Goal: Task Accomplishment & Management: Manage account settings

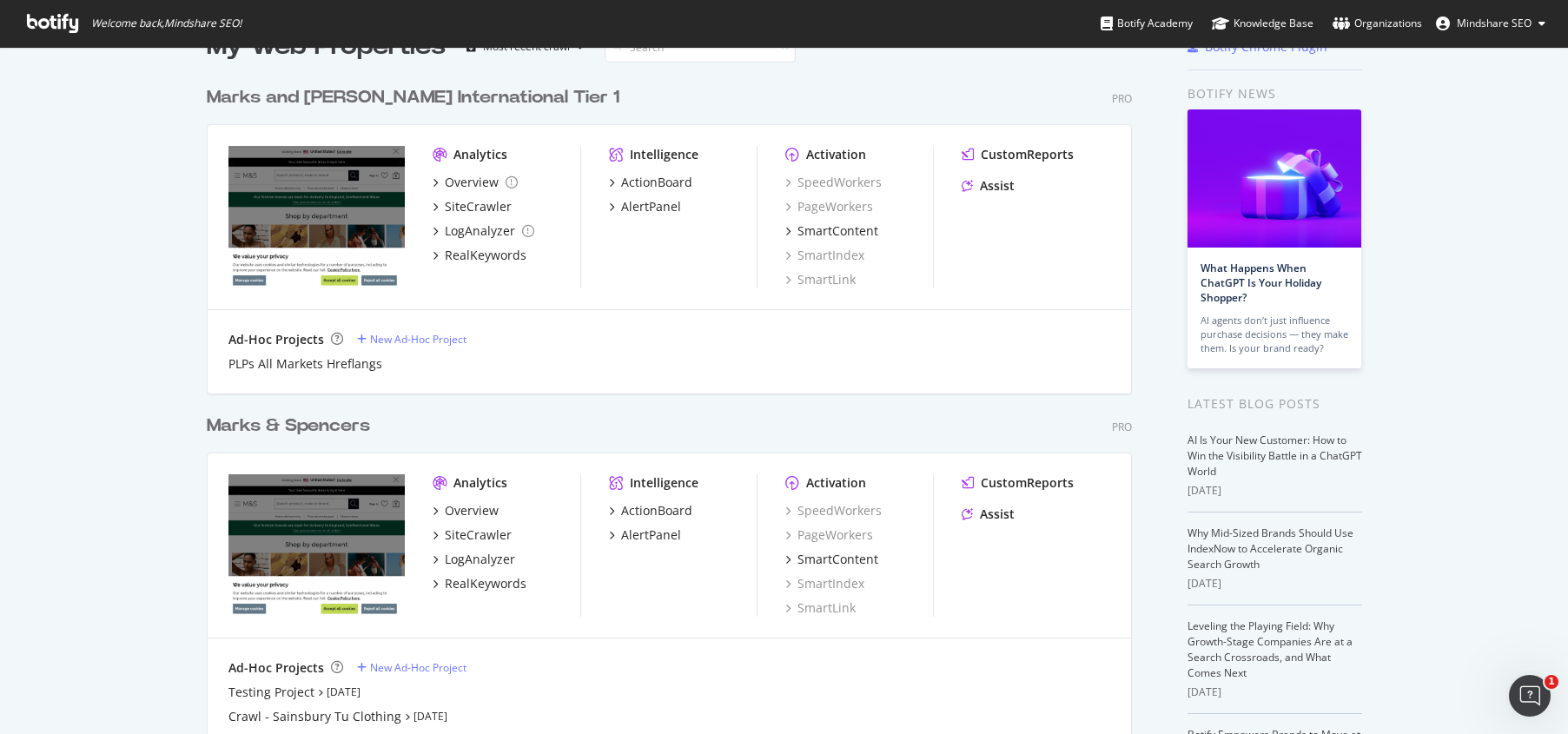
scroll to position [67, 0]
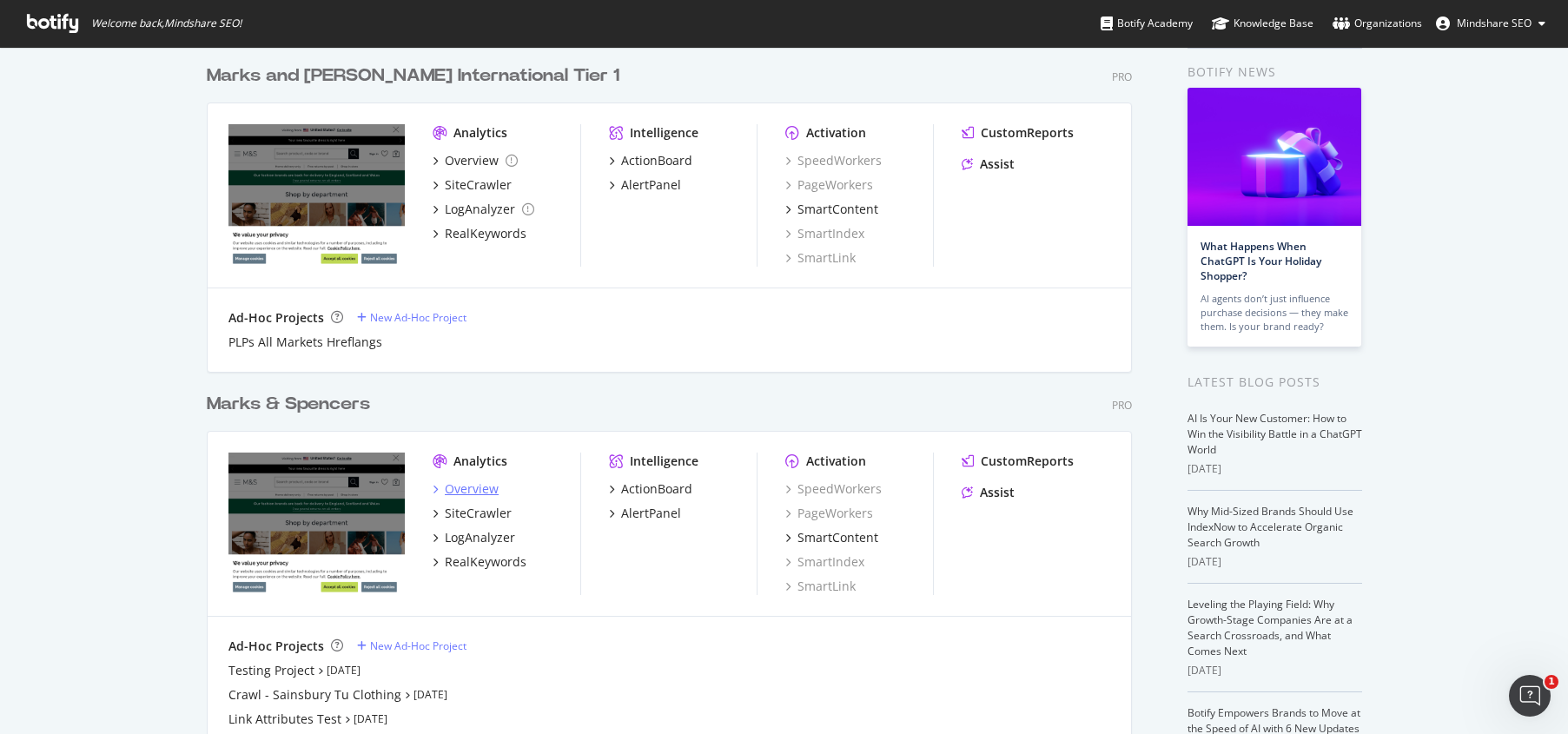
click at [469, 483] on div "Overview" at bounding box center [471, 489] width 54 height 18
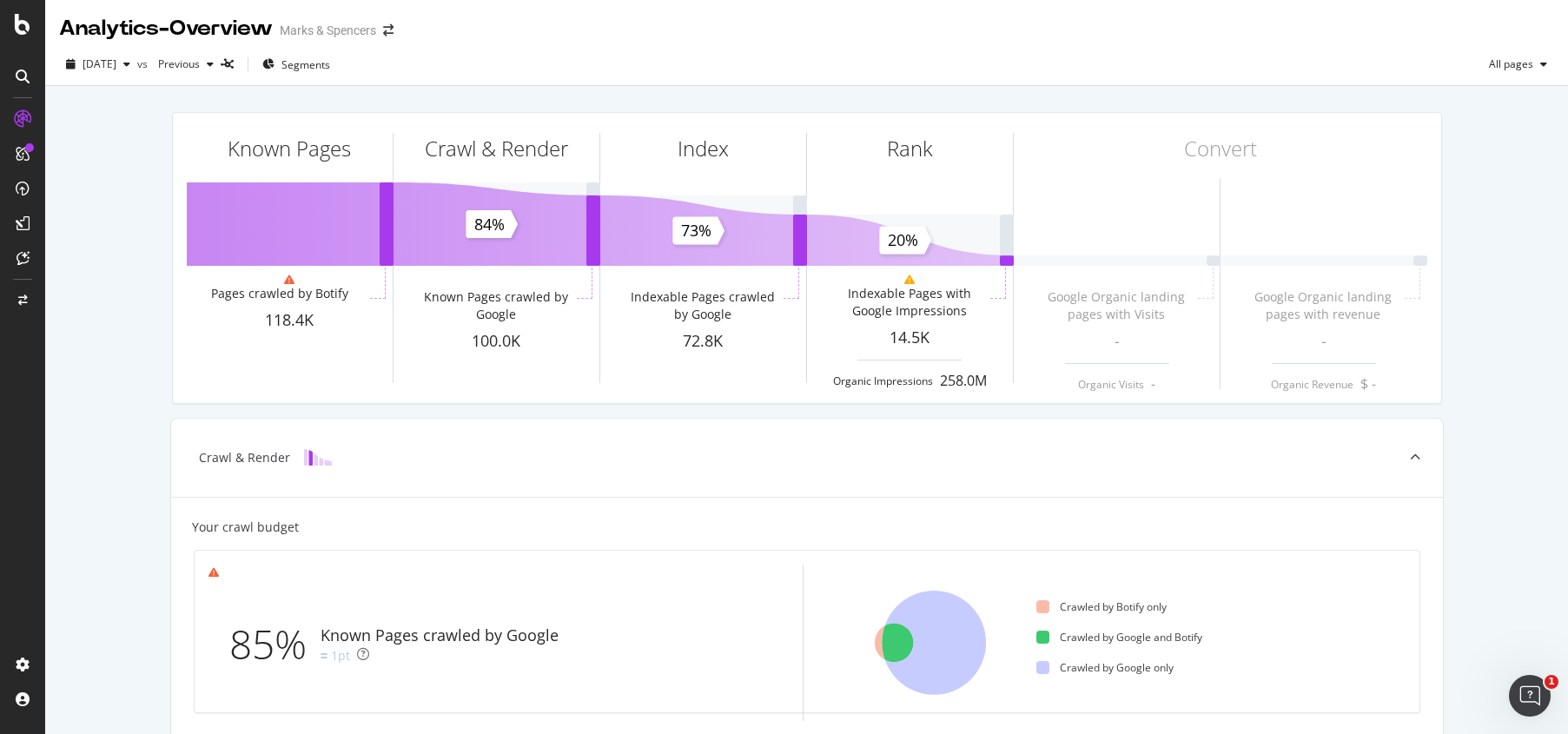
scroll to position [521, 0]
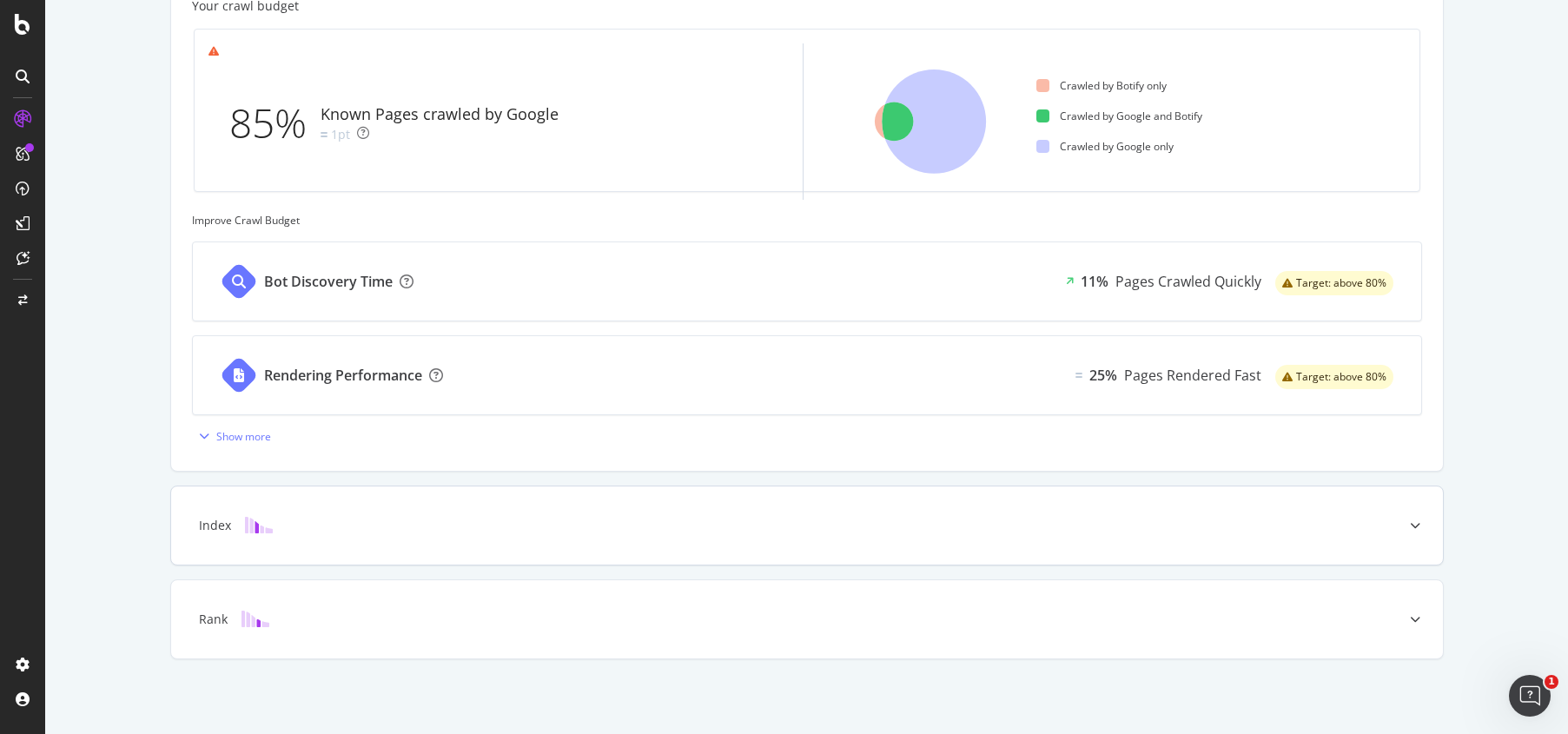
click at [307, 531] on div "Index" at bounding box center [780, 525] width 1203 height 18
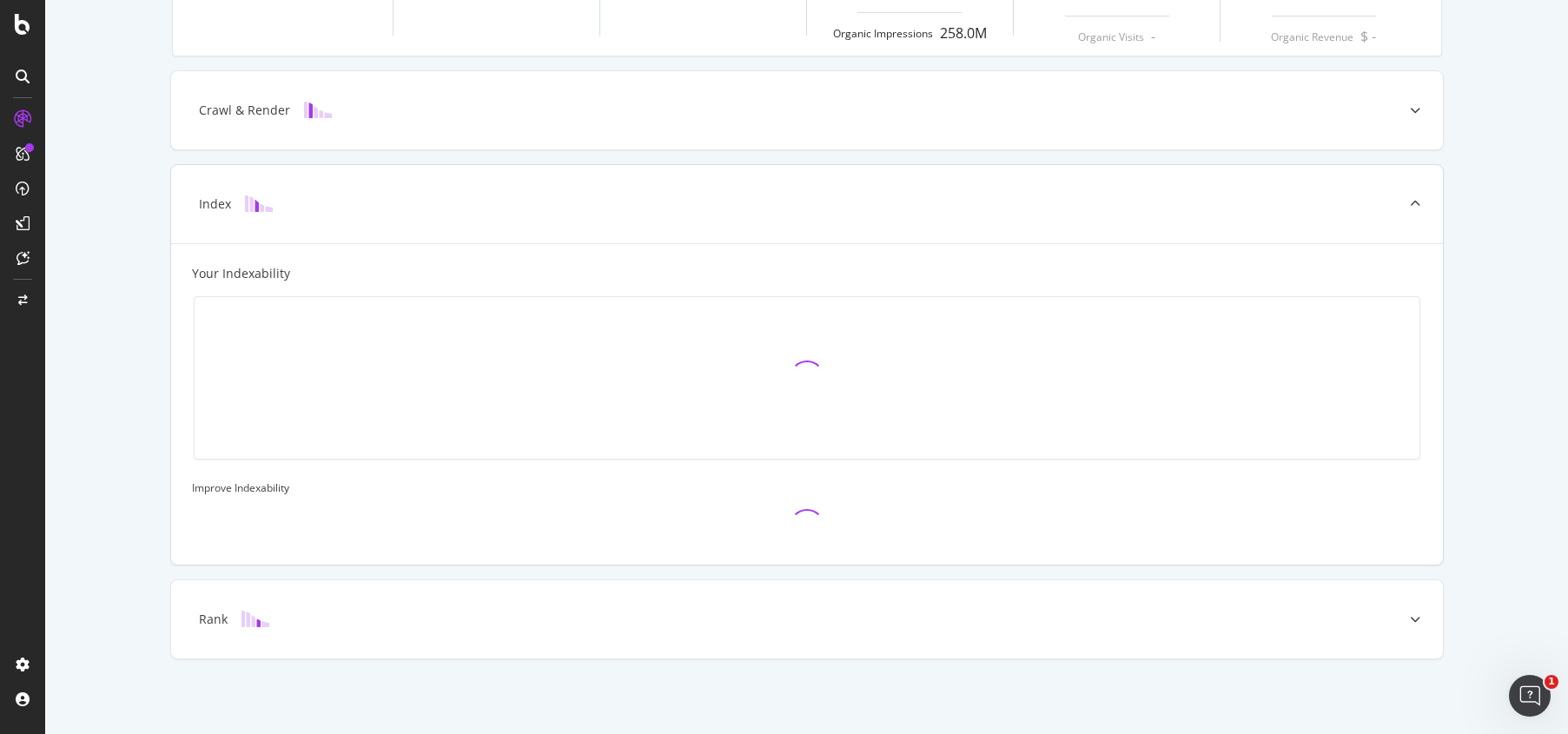
scroll to position [347, 0]
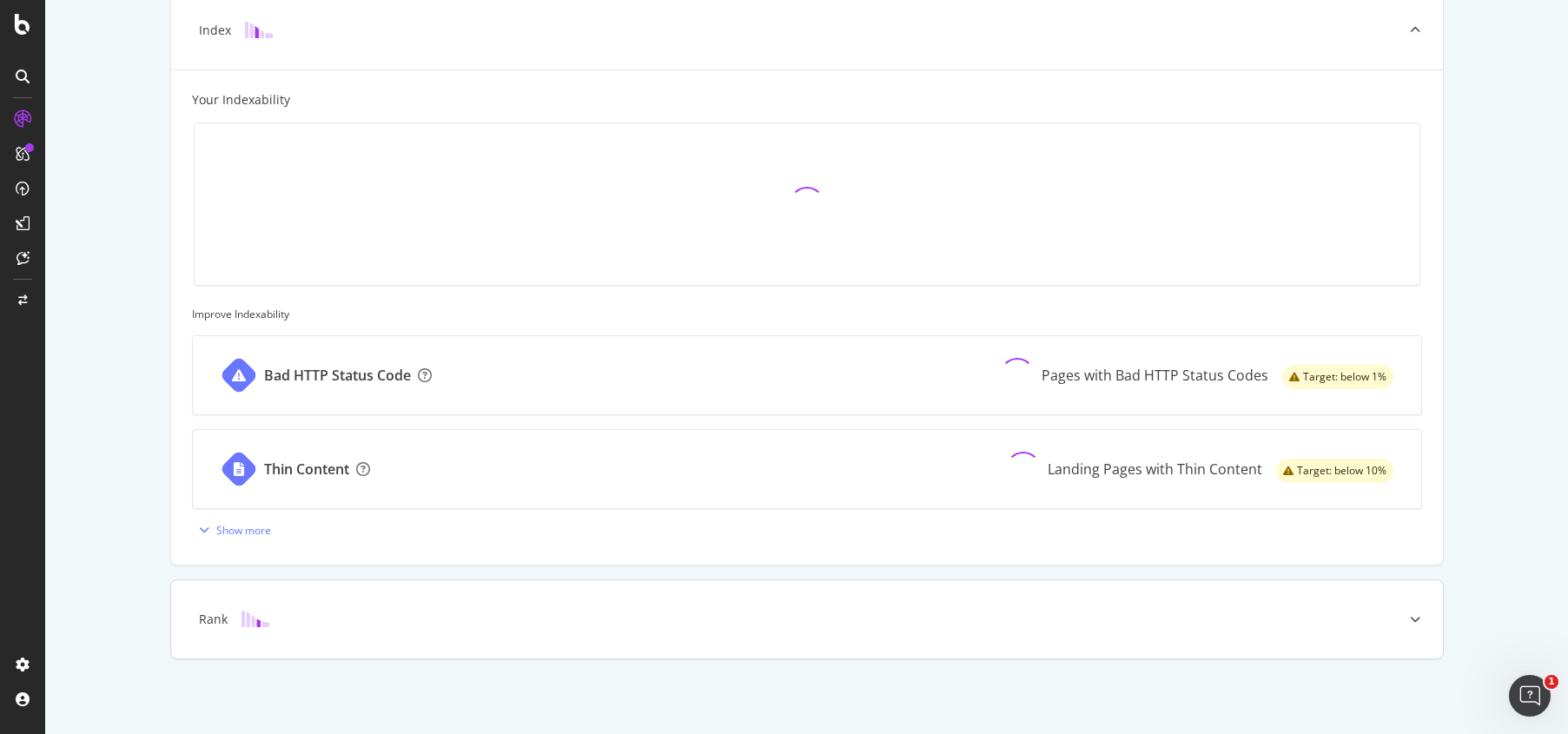
click at [313, 606] on div "Rank" at bounding box center [807, 620] width 1271 height 78
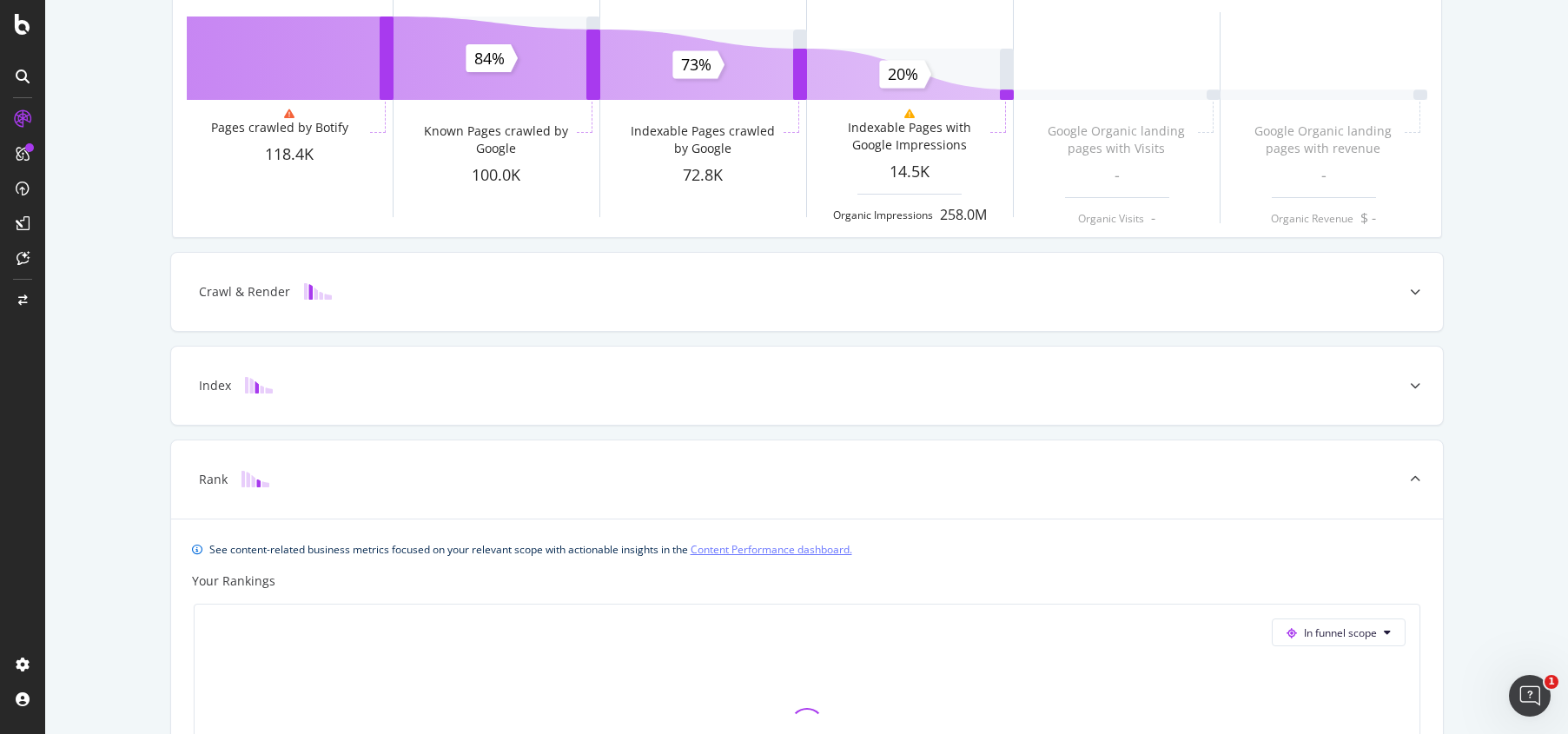
scroll to position [0, 0]
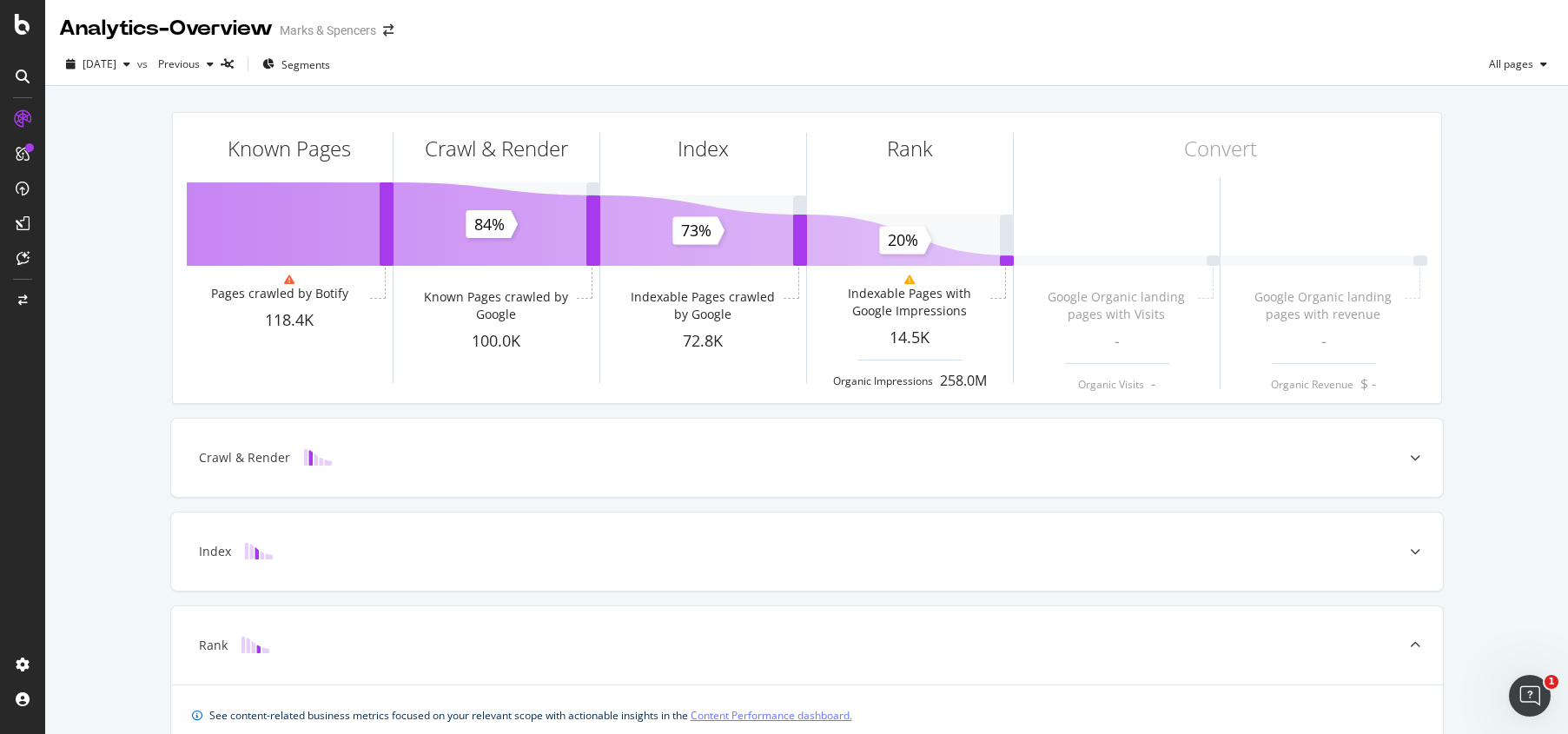
click at [92, 182] on div "Known Pages Pages crawled by Botify 118.4K Crawl & Render Known Pages crawled b…" at bounding box center [806, 713] width 1523 height 1253
click at [25, 298] on icon at bounding box center [23, 301] width 10 height 11
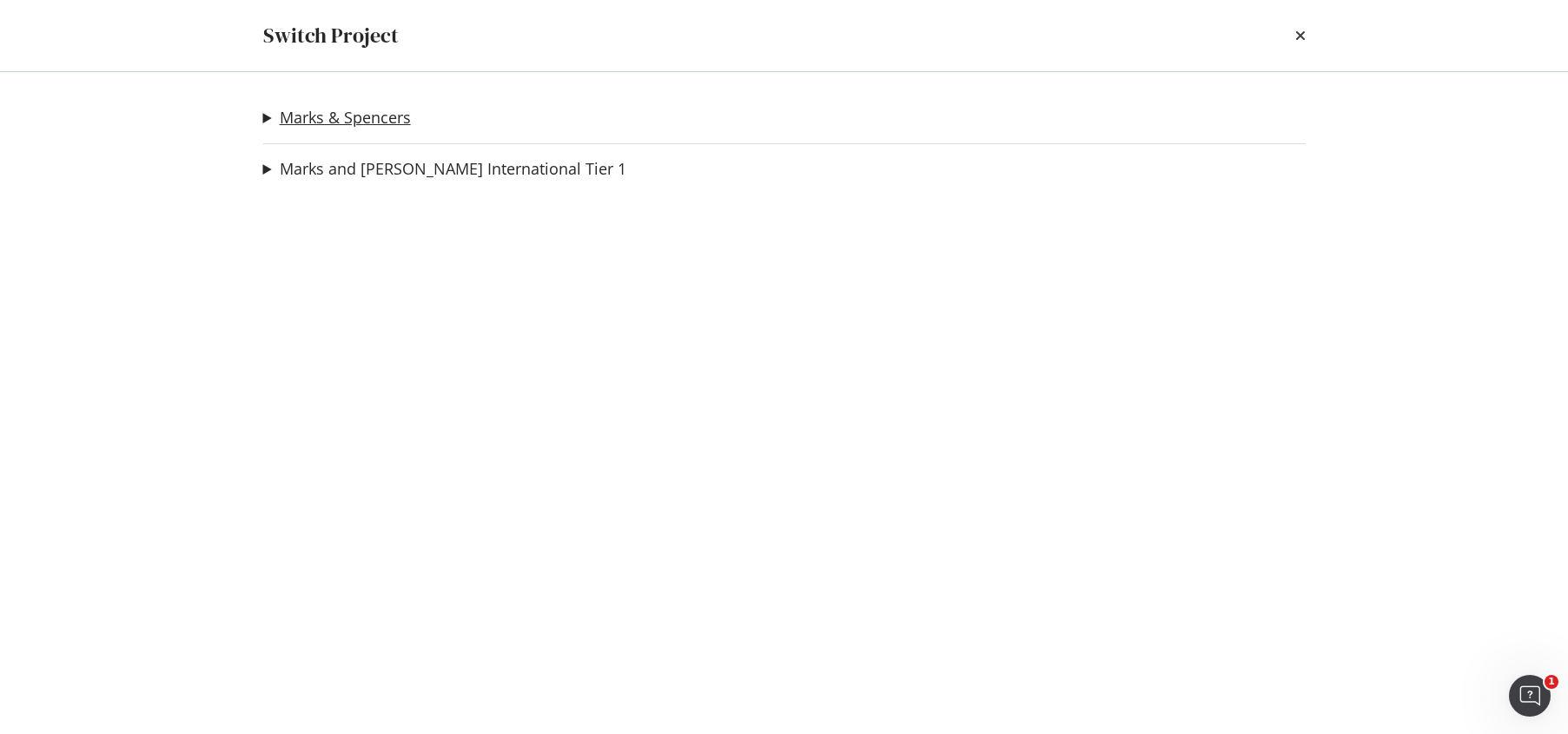
click at [335, 122] on link "Marks & Spencers" at bounding box center [345, 117] width 131 height 19
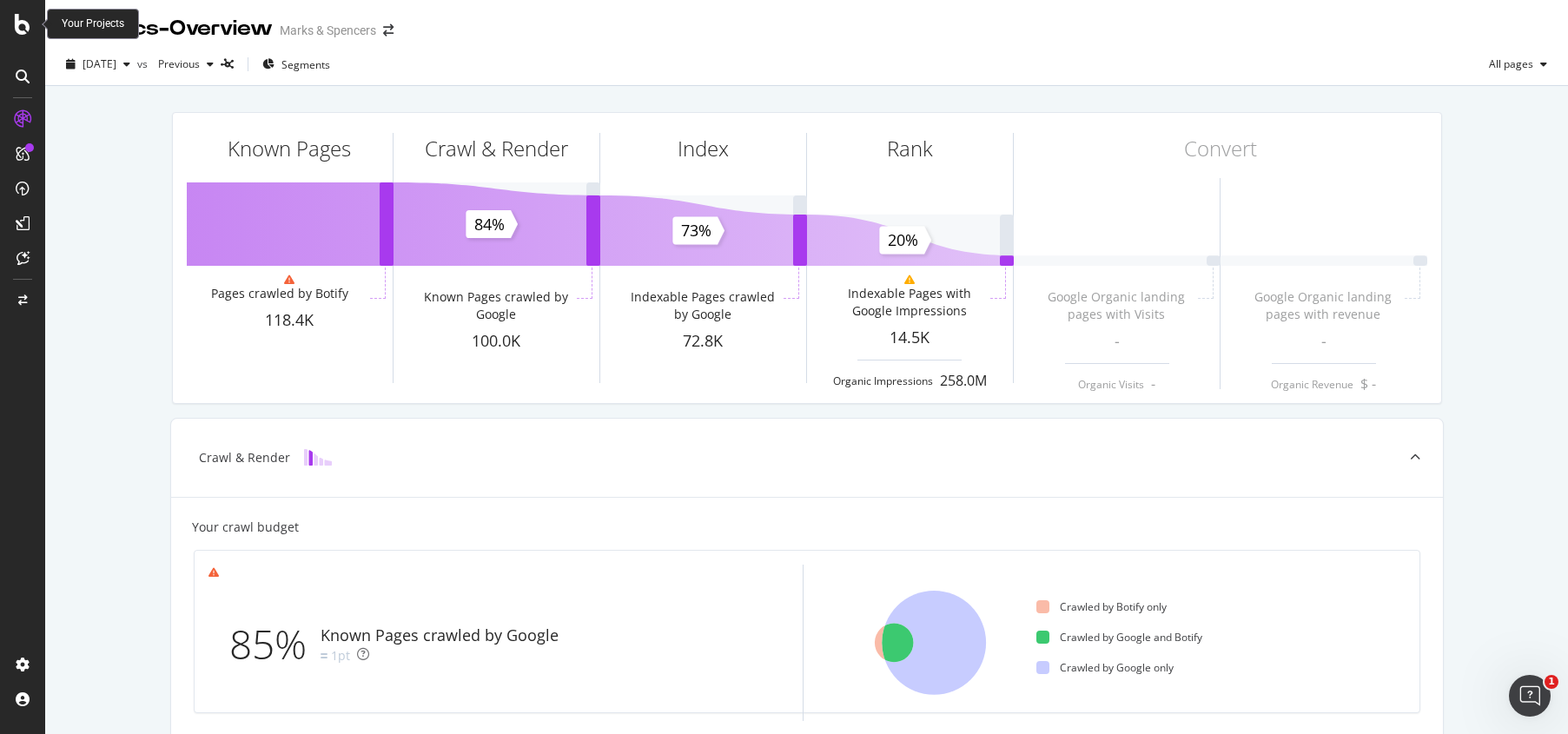
click at [24, 21] on icon at bounding box center [23, 24] width 16 height 20
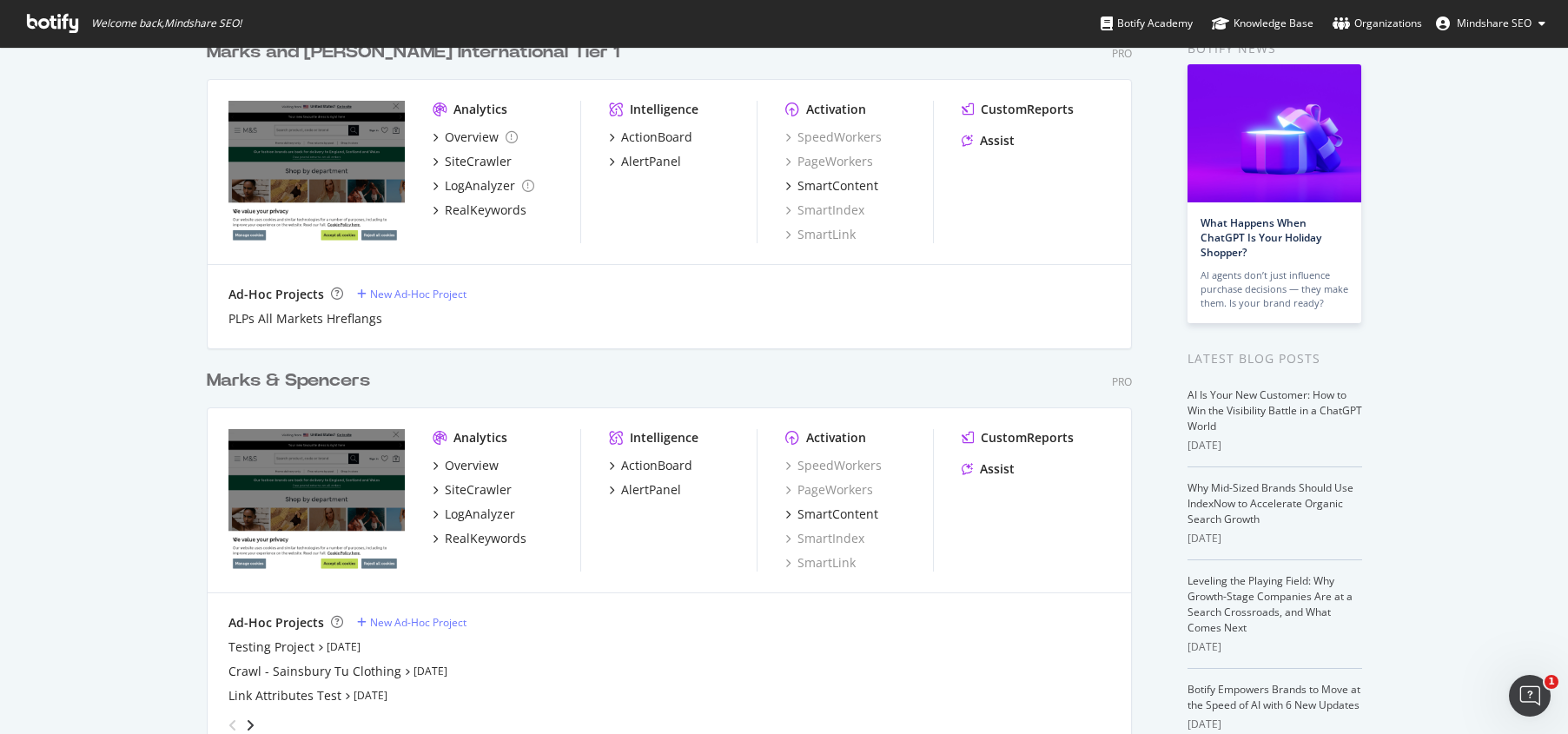
scroll to position [180, 0]
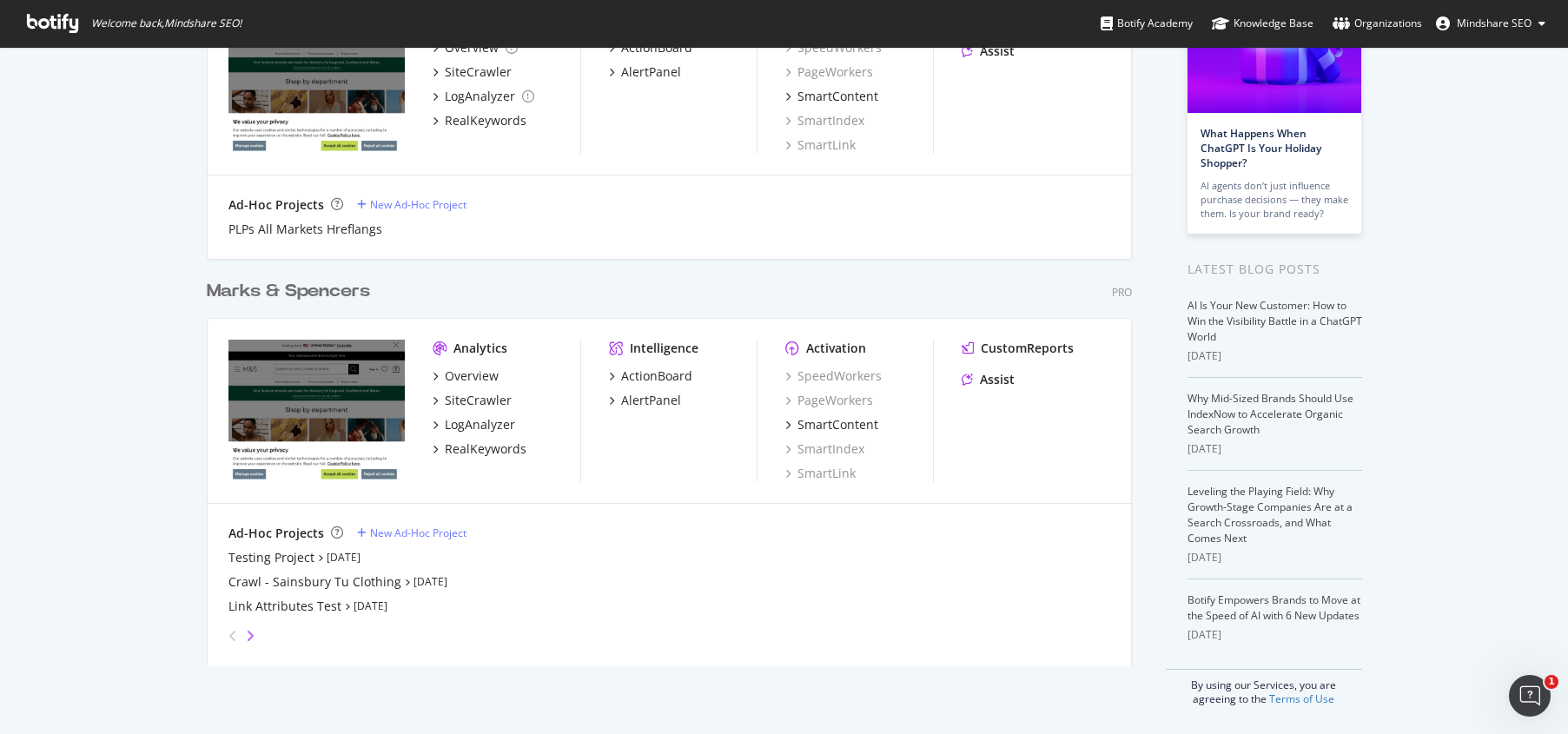
click at [247, 635] on icon "angle-right" at bounding box center [250, 635] width 9 height 14
click at [241, 635] on icon "angle-right" at bounding box center [236, 630] width 9 height 14
click at [227, 629] on icon "angle-left" at bounding box center [226, 630] width 9 height 14
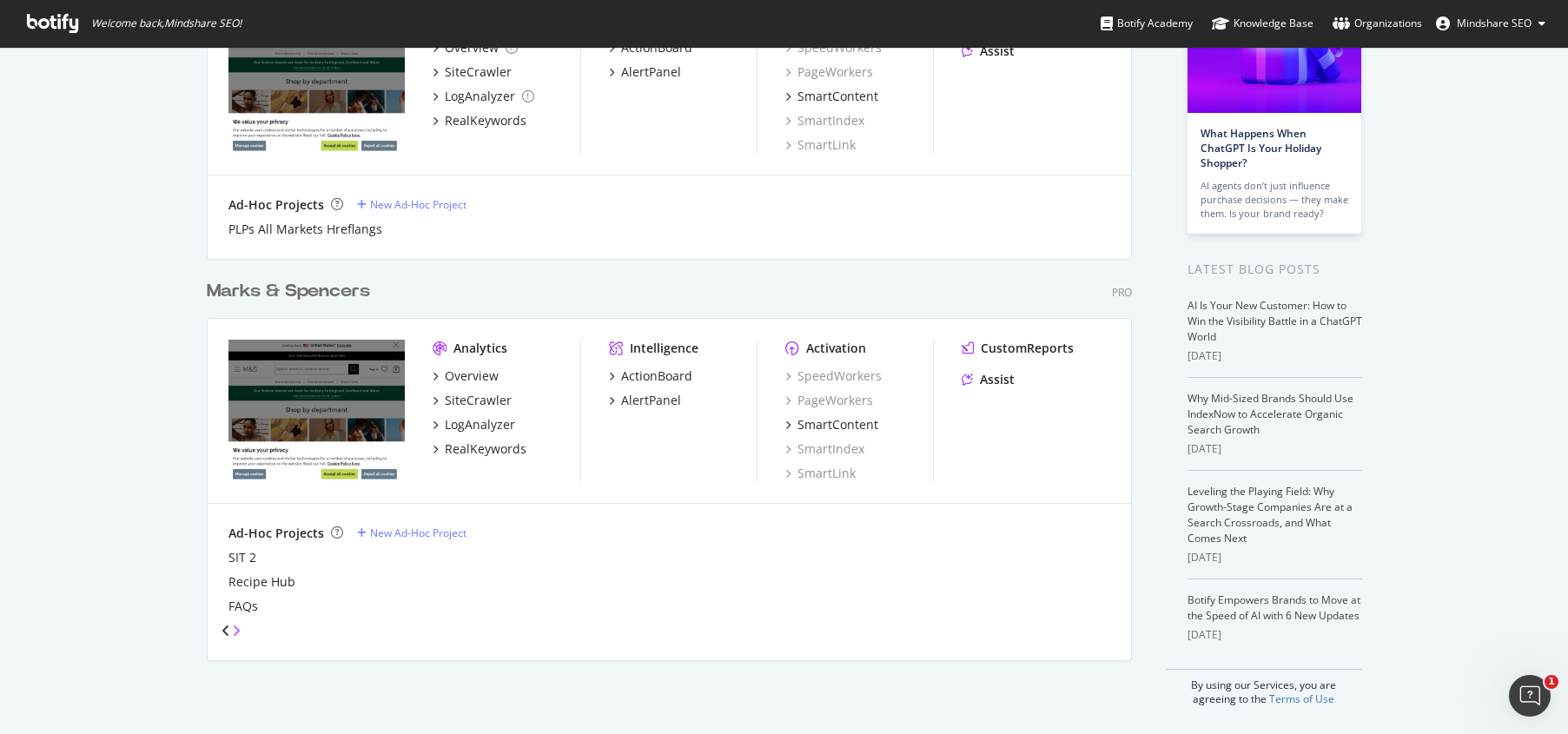
click at [241, 635] on icon "angle-right" at bounding box center [236, 630] width 9 height 14
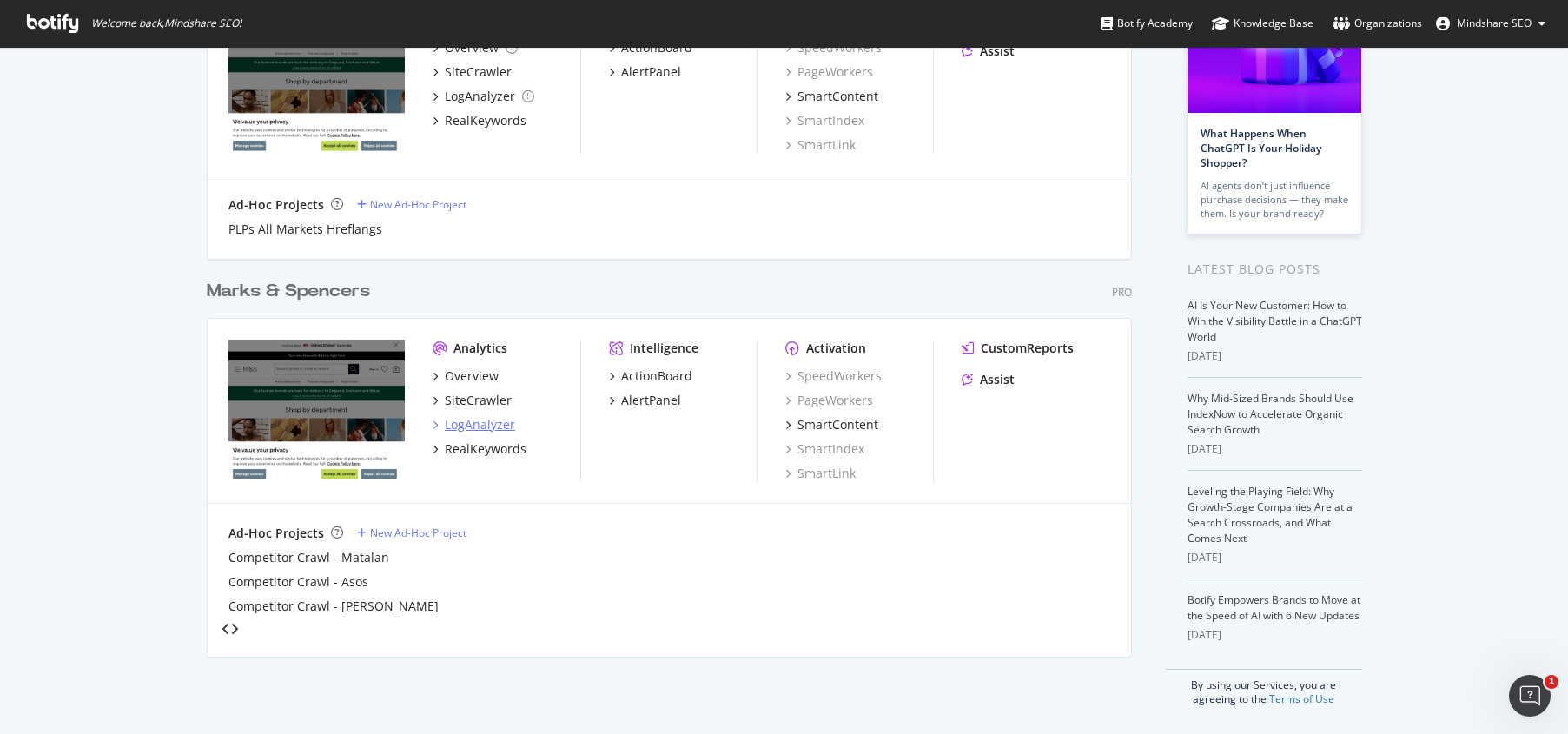
click at [432, 422] on div "LogAnalyzer" at bounding box center [473, 425] width 83 height 18
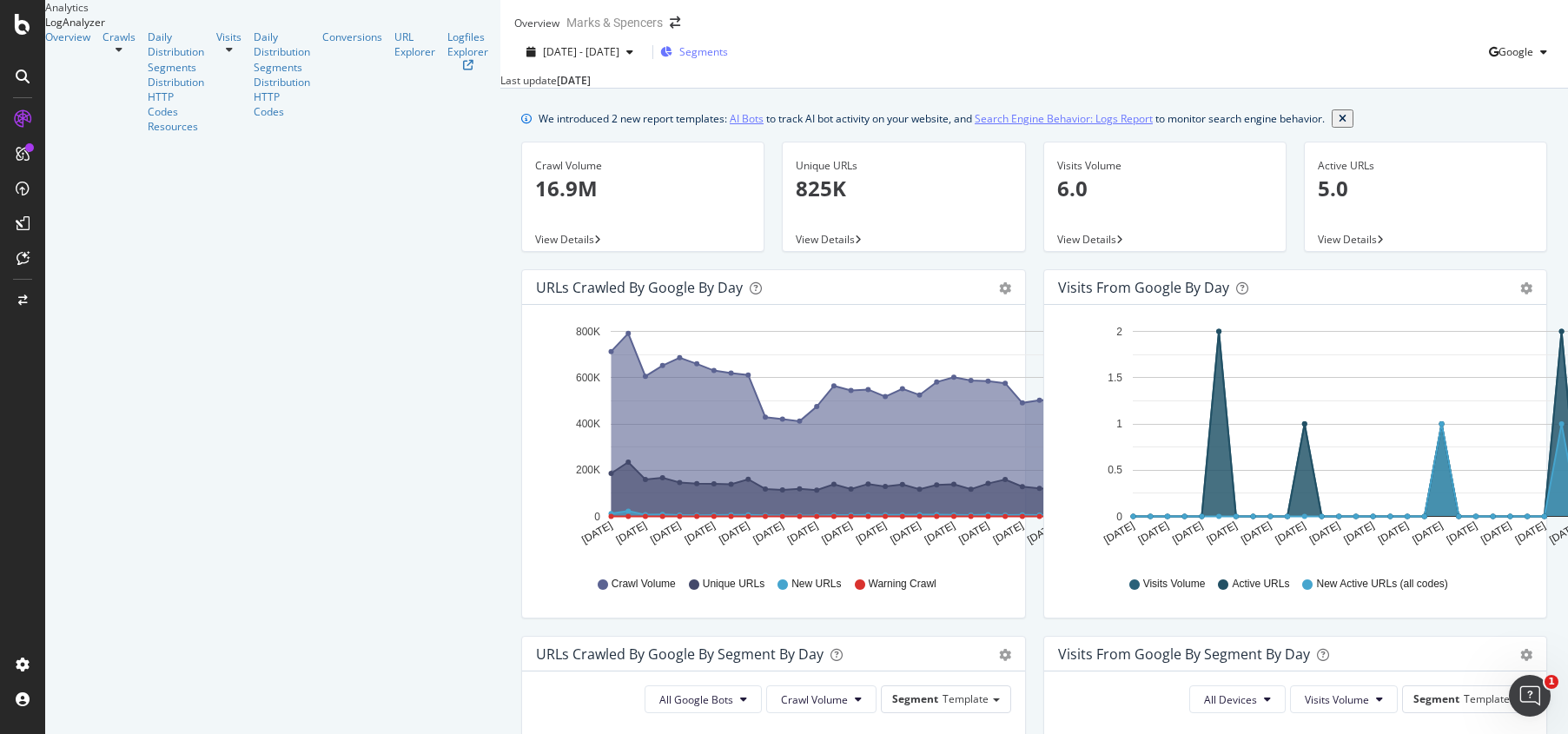
click at [661, 59] on div "Segments" at bounding box center [694, 51] width 67 height 15
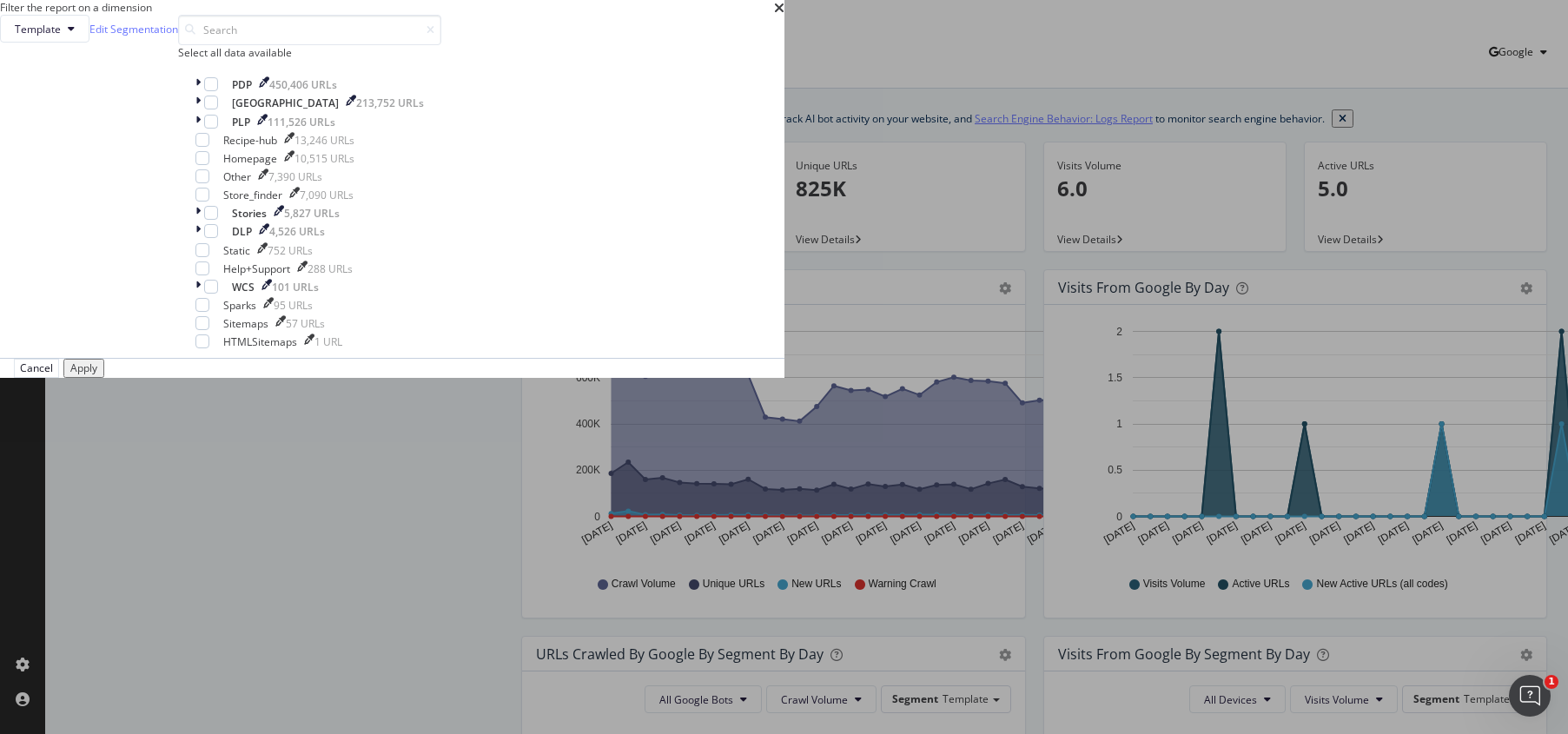
click at [784, 15] on icon "times" at bounding box center [780, 8] width 11 height 14
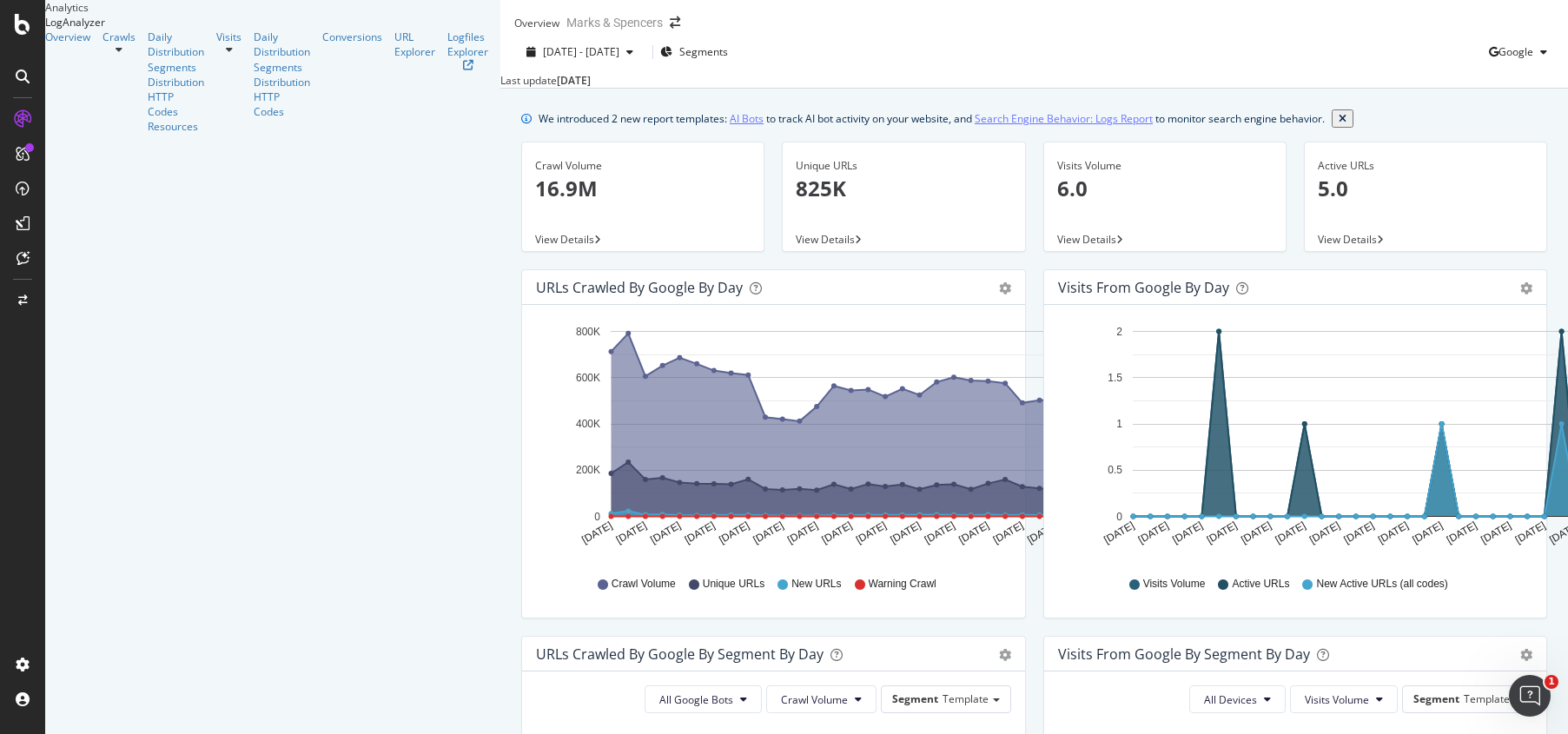
click at [152, 134] on div "Overview Crawls Daily Distribution Segments Distribution HTTP Codes Resources V…" at bounding box center [273, 81] width 455 height 104
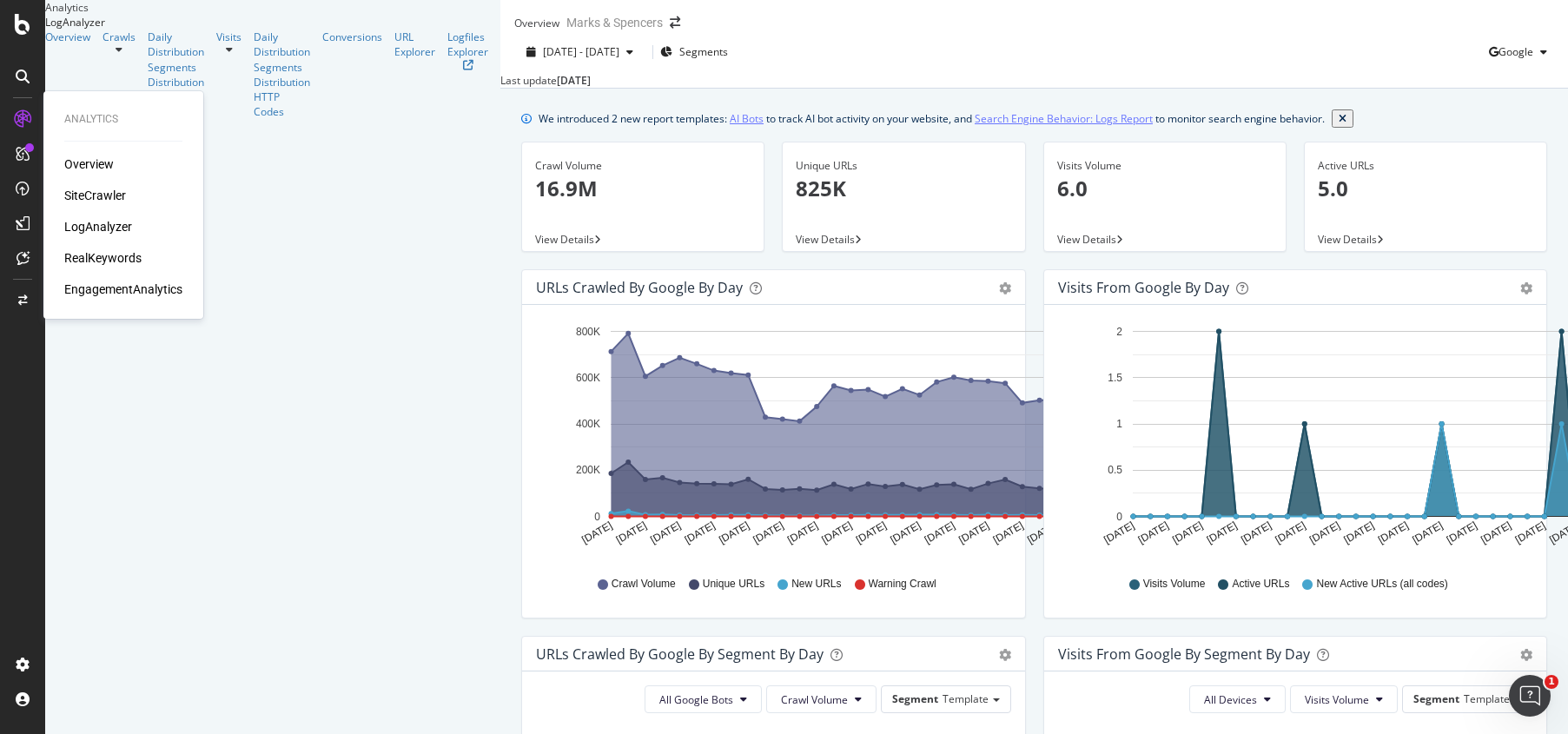
click at [101, 259] on div "RealKeywords" at bounding box center [102, 258] width 77 height 18
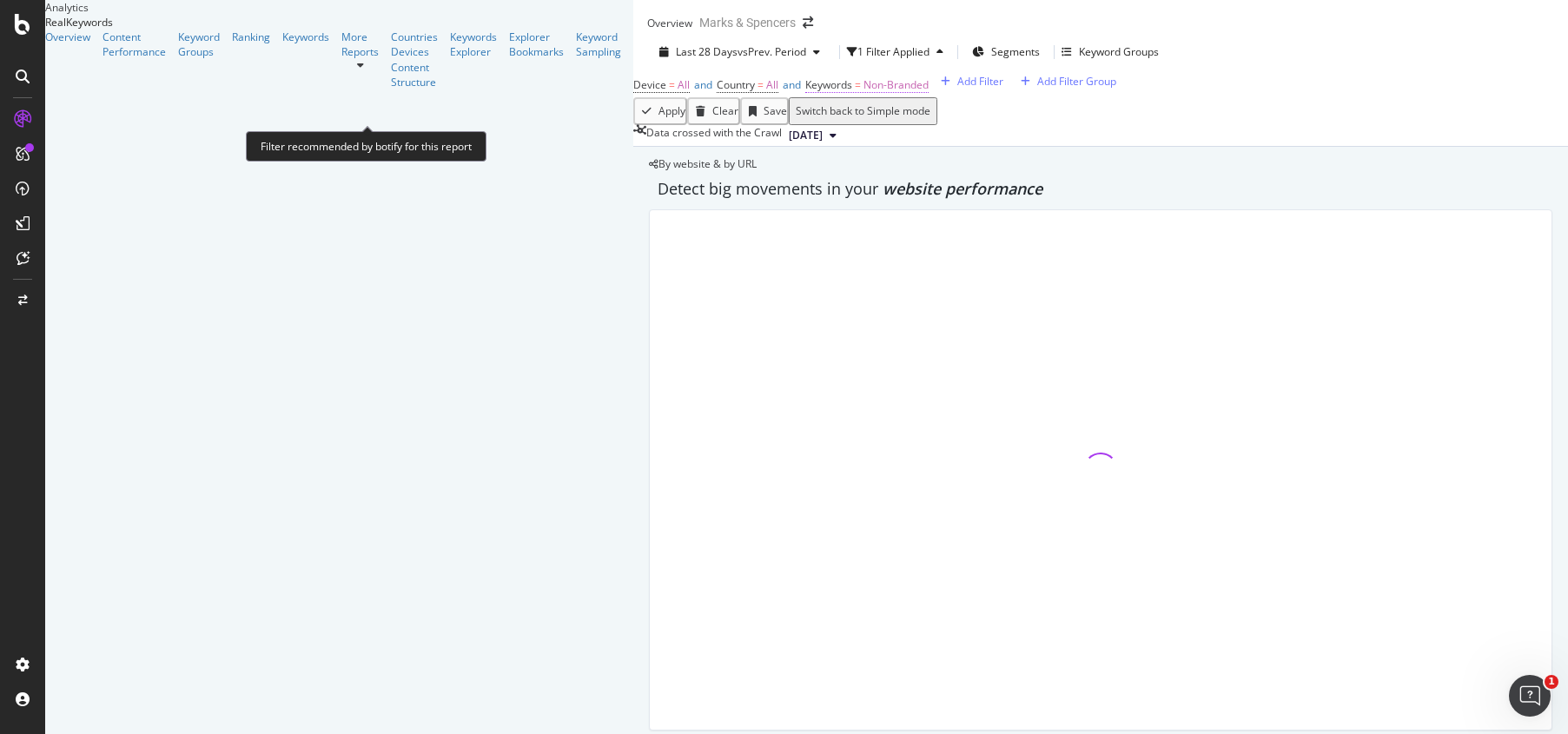
click at [863, 92] on span "Non-Branded" at bounding box center [895, 84] width 65 height 15
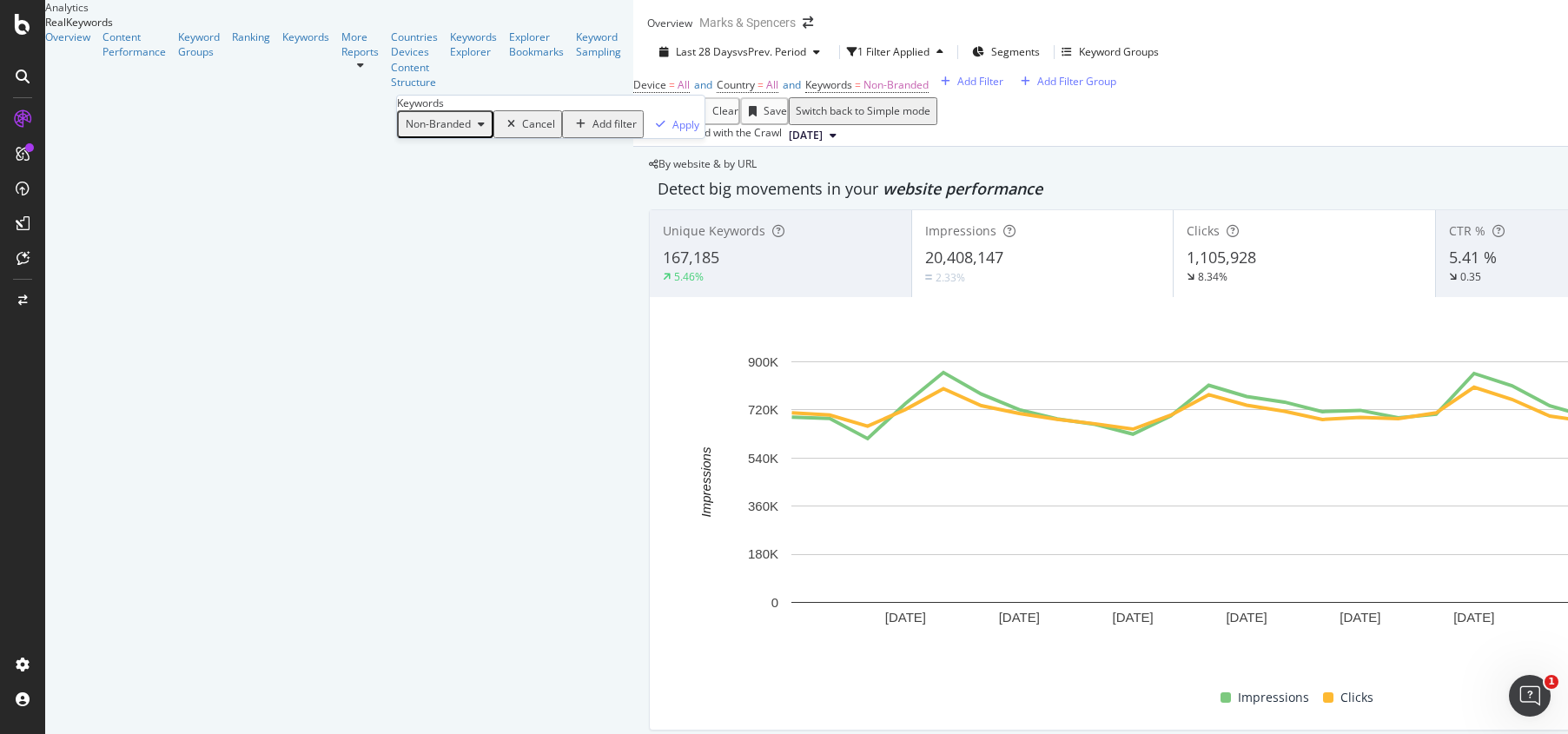
click at [485, 130] on div "button" at bounding box center [480, 124] width 20 height 11
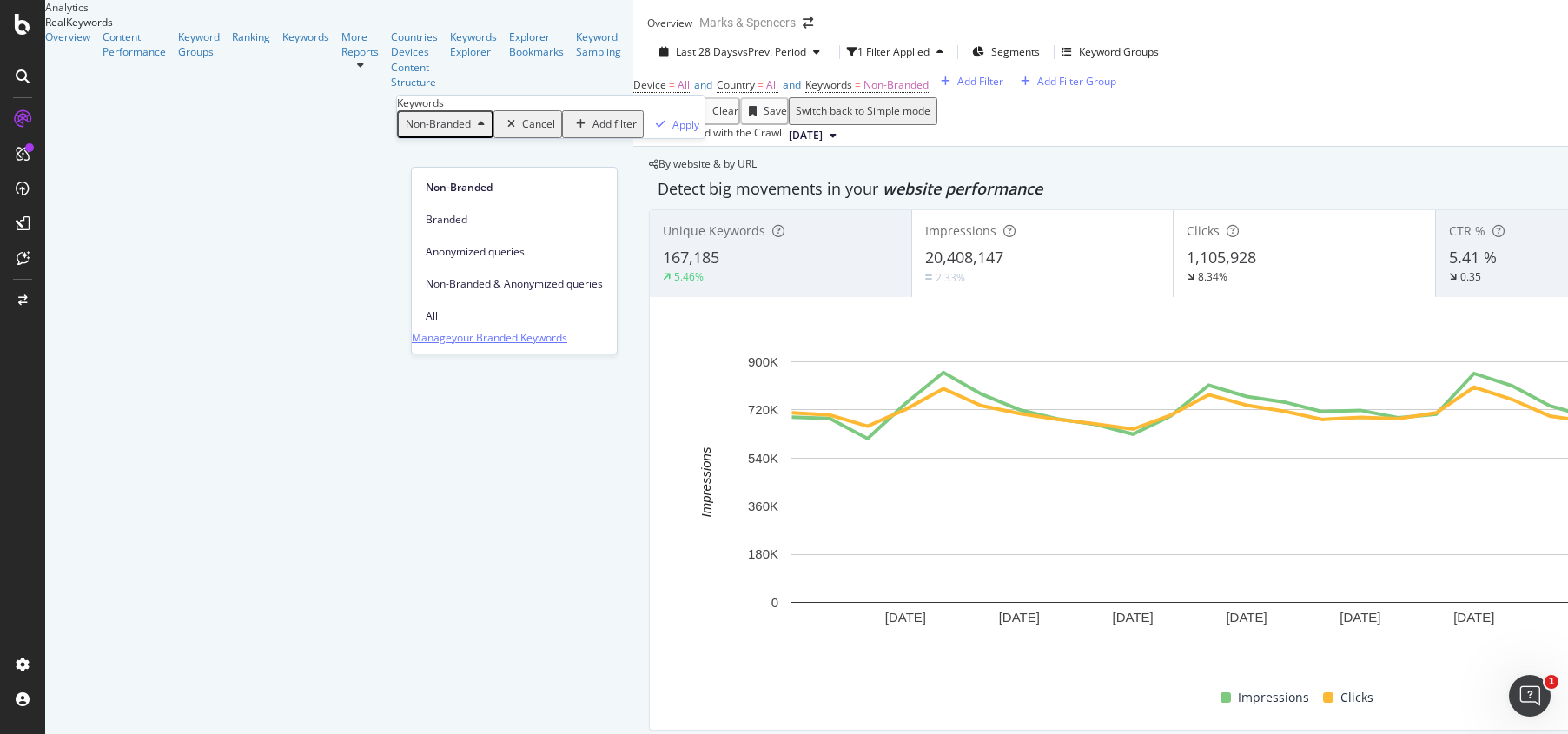
click at [501, 328] on div "Manage your Branded Keywords" at bounding box center [489, 337] width 155 height 19
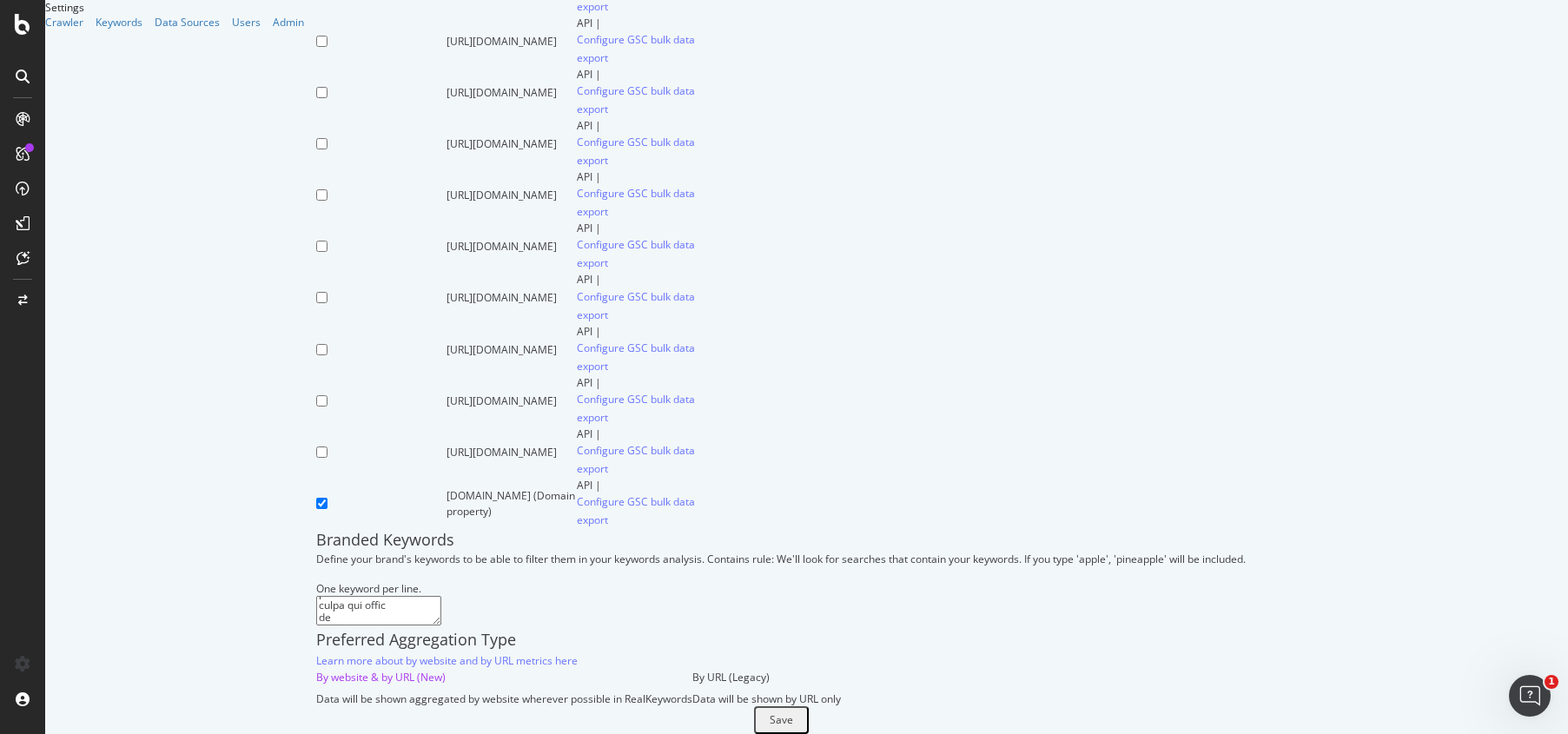
scroll to position [2621, 0]
drag, startPoint x: 237, startPoint y: 359, endPoint x: 351, endPoint y: 504, distance: 184.4
click at [351, 504] on div "Botify Keywords Select the Websites from Google Search Console you want to link…" at bounding box center [780, 101] width 930 height 1264
click at [337, 596] on textarea at bounding box center [378, 610] width 125 height 29
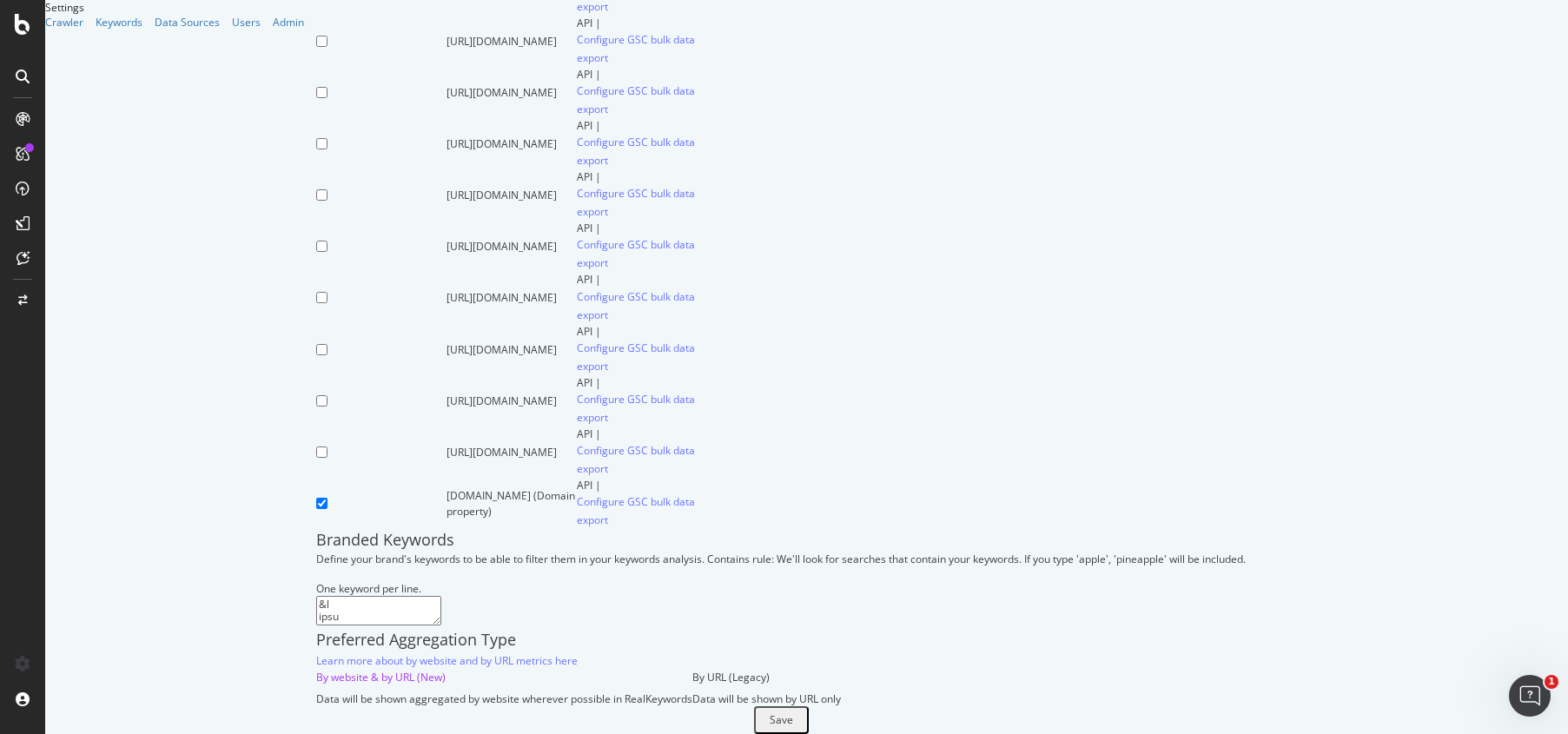
drag, startPoint x: 278, startPoint y: 455, endPoint x: 179, endPoint y: 286, distance: 195.9
click at [179, 286] on div "Settings Crawler Keywords Data Sources Users Admin Marks & Spencers Botify Keyw…" at bounding box center [806, 367] width 1523 height 734
